Goal: Find specific fact: Find contact information

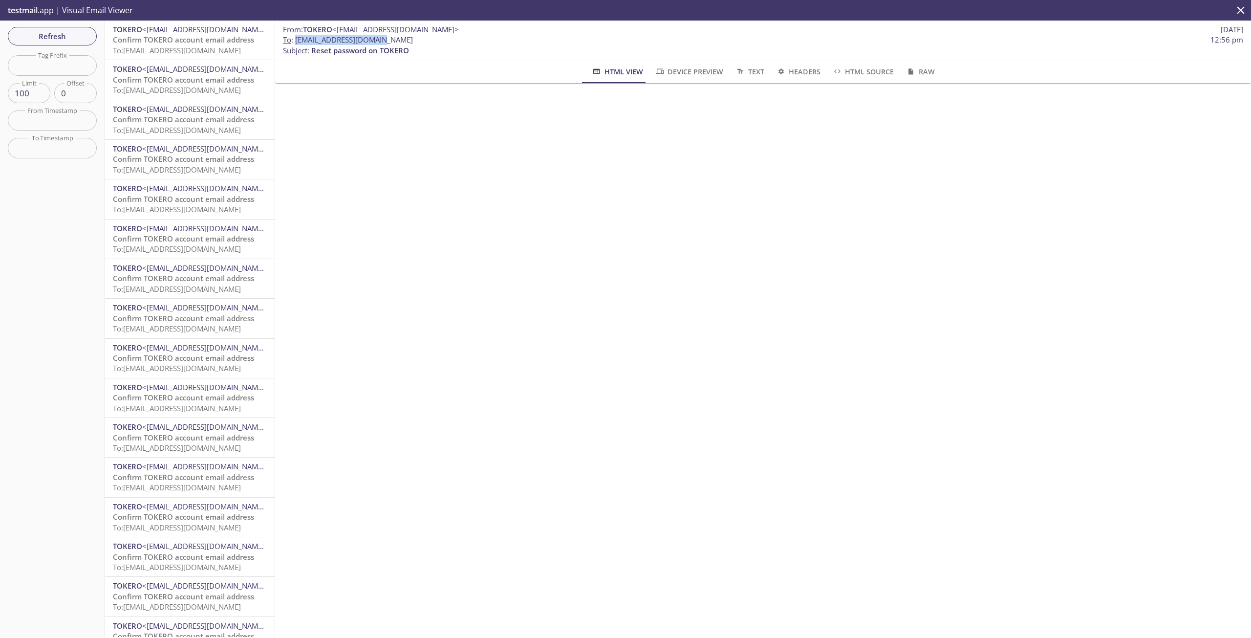
drag, startPoint x: 296, startPoint y: 42, endPoint x: 384, endPoint y: 36, distance: 88.1
click at [384, 36] on span "To : [EMAIL_ADDRESS][DOMAIN_NAME]" at bounding box center [348, 40] width 130 height 10
copy span "12aat.e5a8d9d5e409469b"
